Goal: Task Accomplishment & Management: Manage account settings

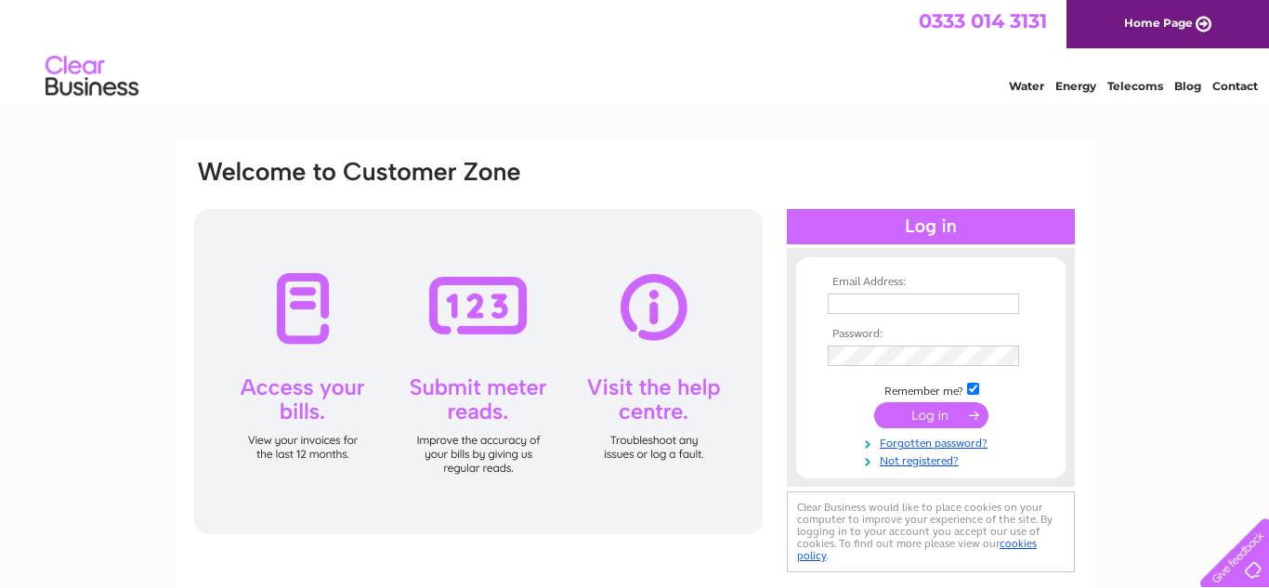
type input "[EMAIL_ADDRESS][DOMAIN_NAME]"
click at [911, 415] on input "submit" at bounding box center [931, 415] width 114 height 26
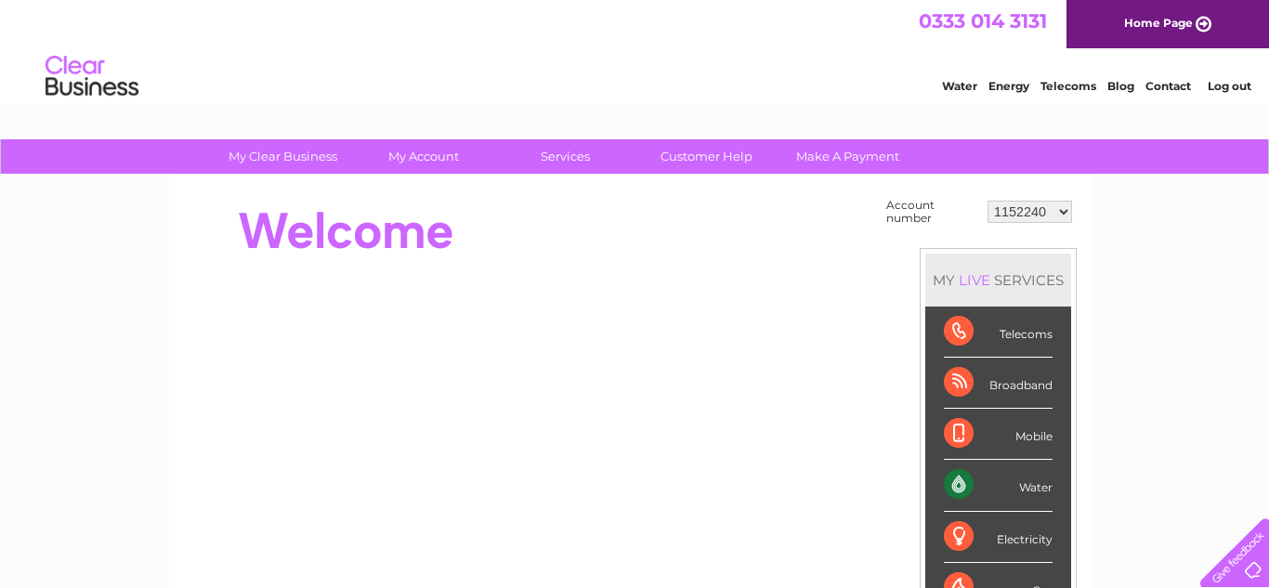
click at [1029, 216] on select "1152240 1152299 30318693" at bounding box center [1030, 212] width 85 height 22
select select "1152299"
click at [990, 201] on select "1152240 1152299 30318693" at bounding box center [1030, 212] width 85 height 22
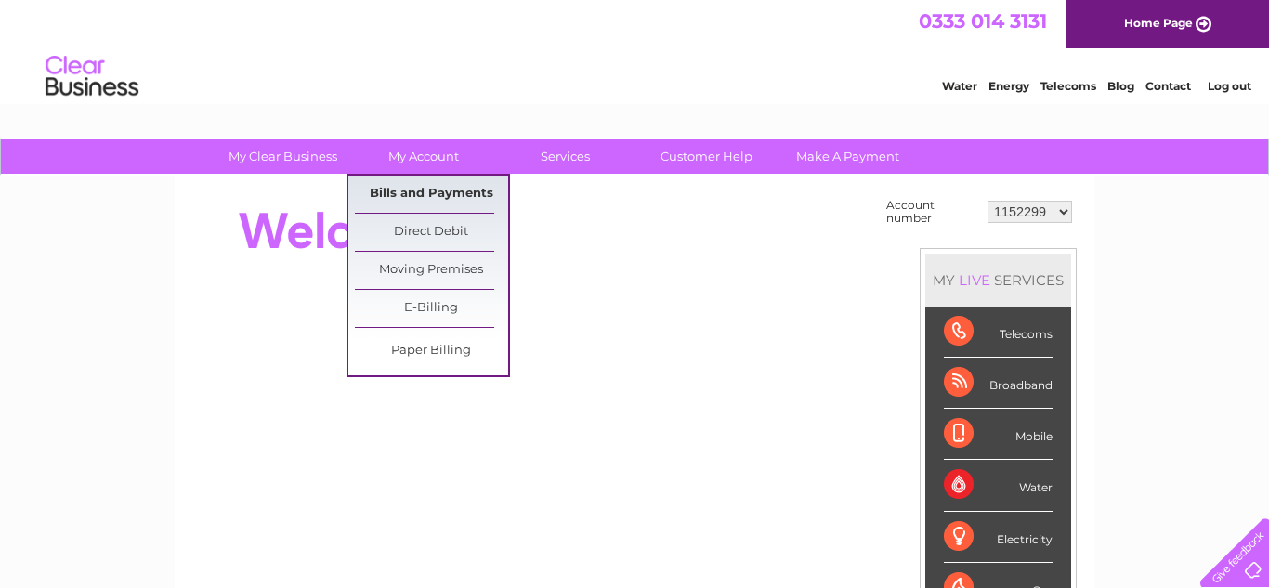
click at [450, 190] on link "Bills and Payments" at bounding box center [431, 194] width 153 height 37
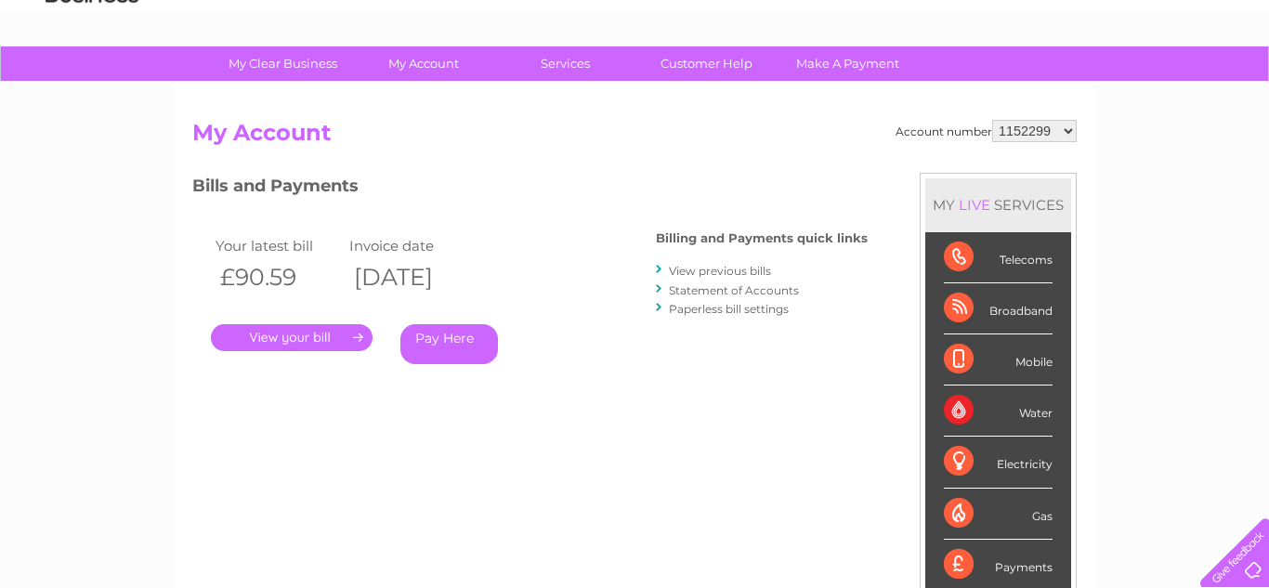
scroll to position [74, 0]
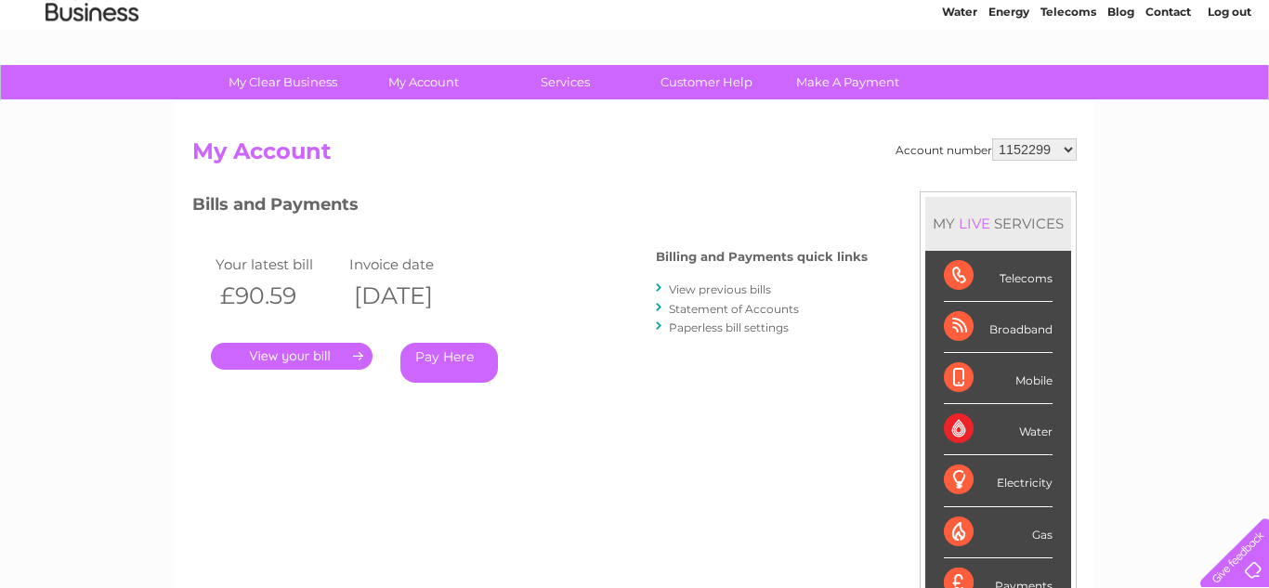
click at [1058, 151] on select "1152240 1152299 30318693" at bounding box center [1034, 149] width 85 height 22
select select "30318693"
click at [997, 138] on select "1152240 1152299 30318693" at bounding box center [1034, 149] width 85 height 22
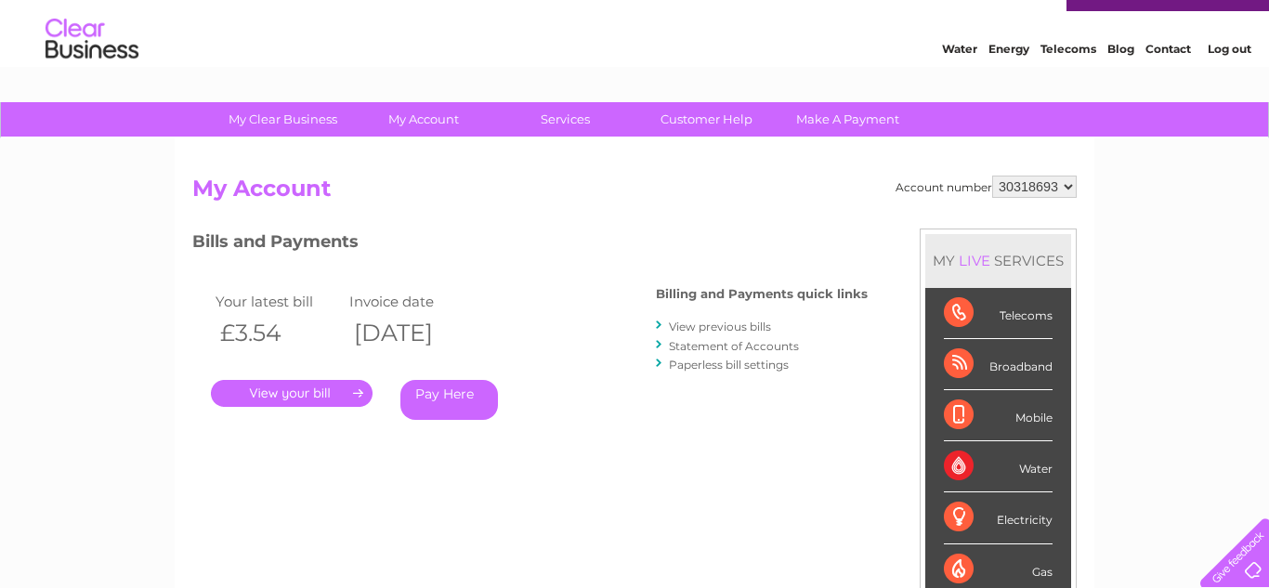
click at [1067, 184] on select "1152240 1152299 30318693" at bounding box center [1034, 187] width 85 height 22
select select "1152299"
click at [997, 176] on select "1152240 1152299 30318693" at bounding box center [1034, 187] width 85 height 22
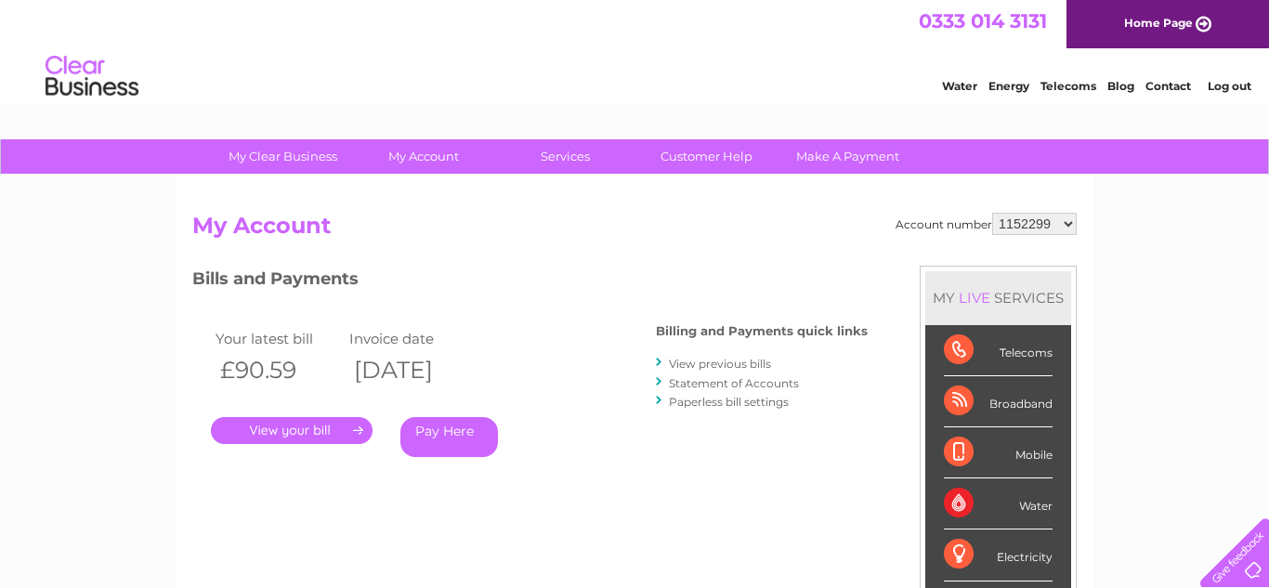
click at [734, 365] on link "View previous bills" at bounding box center [720, 364] width 102 height 14
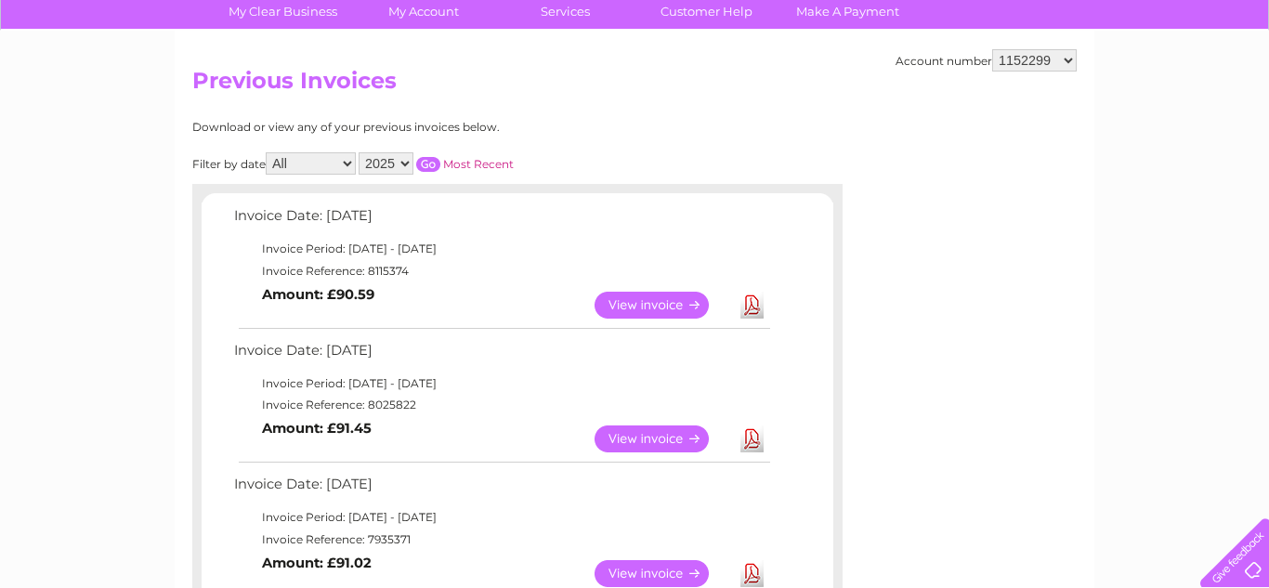
scroll to position [186, 0]
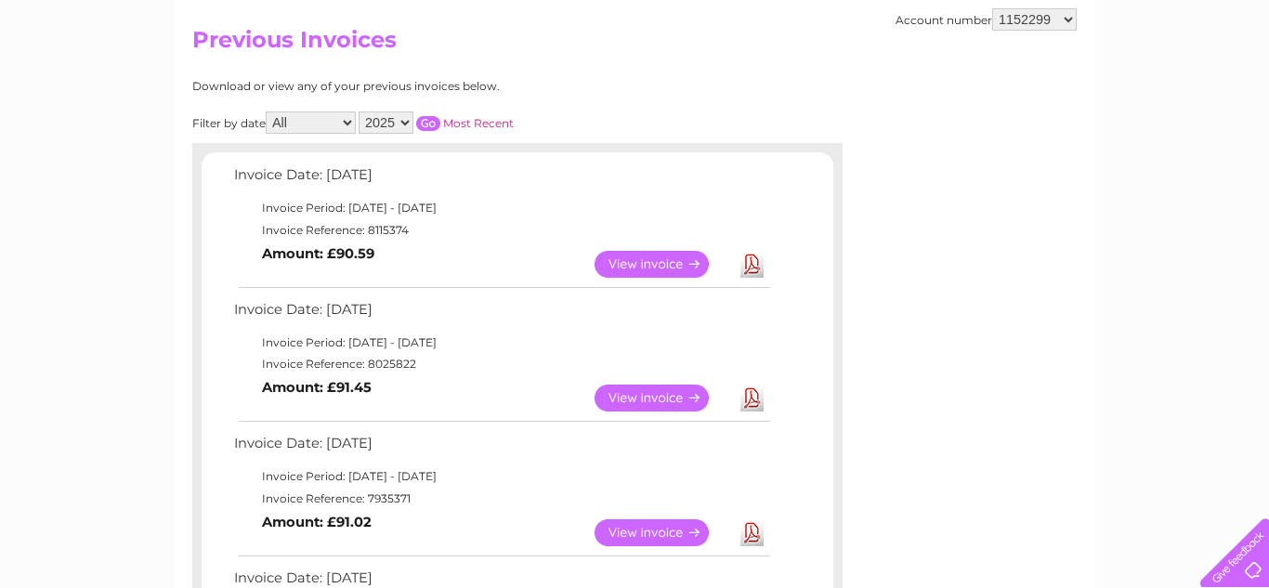
click at [749, 395] on link "Download" at bounding box center [751, 398] width 23 height 27
